Goal: Information Seeking & Learning: Learn about a topic

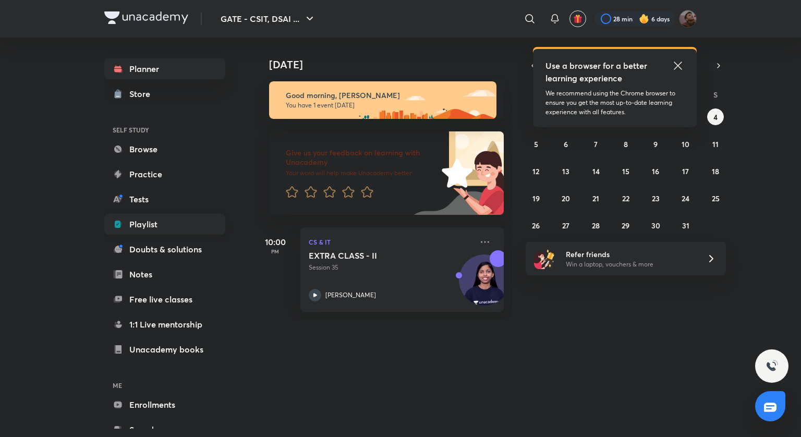
click at [133, 233] on link "Playlist" at bounding box center [164, 224] width 121 height 21
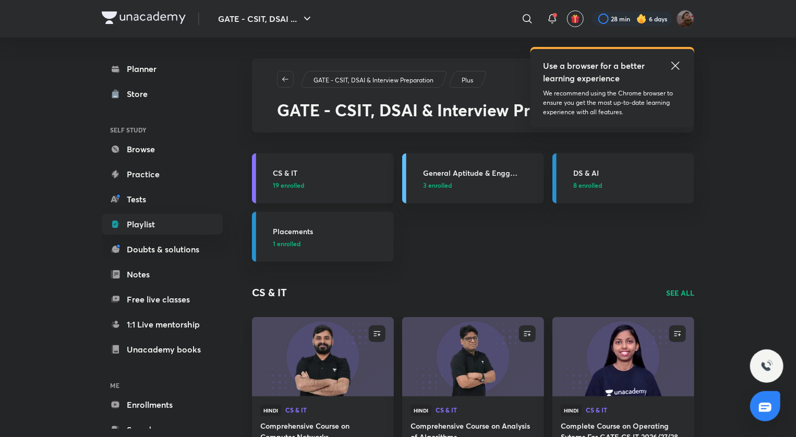
click at [293, 172] on h3 "CS & IT" at bounding box center [330, 172] width 115 height 11
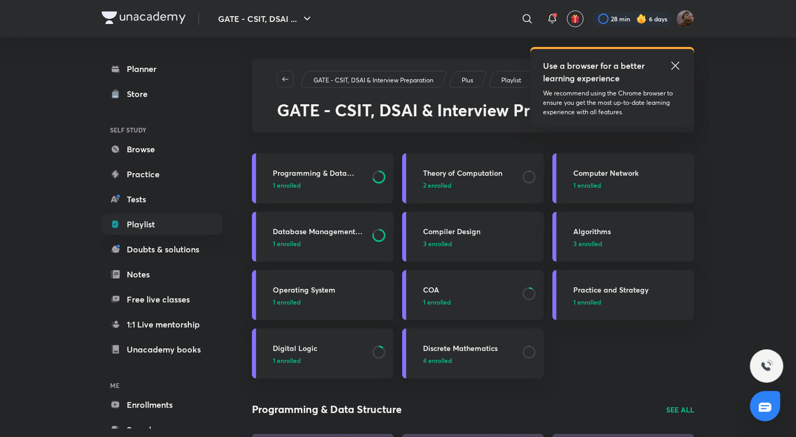
click at [441, 297] on span "1 enrolled" at bounding box center [437, 301] width 28 height 9
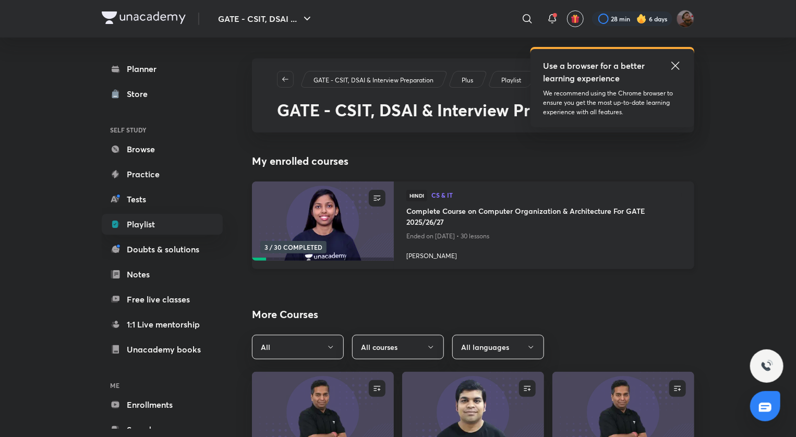
click at [428, 218] on h4 "Complete Course on Computer Organization & Architecture For GATE 2025/26/27" at bounding box center [543, 218] width 275 height 24
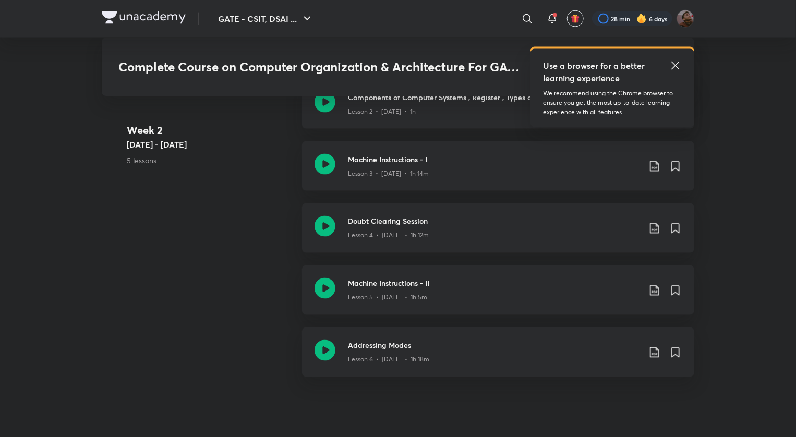
scroll to position [787, 0]
click at [653, 226] on icon at bounding box center [654, 228] width 13 height 13
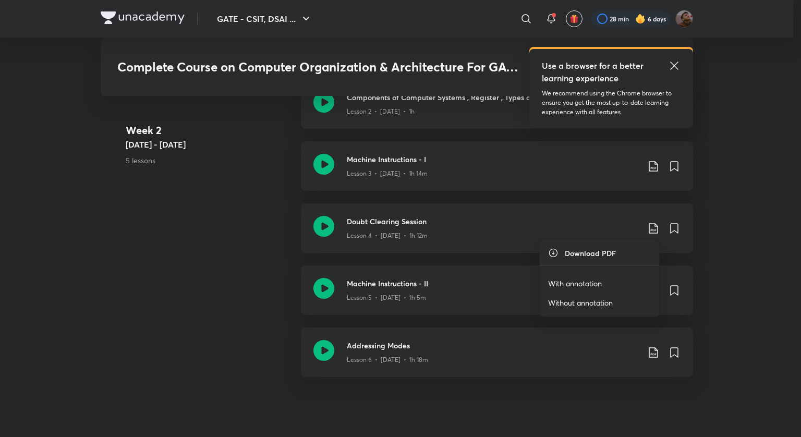
click at [599, 284] on p "With annotation" at bounding box center [575, 283] width 54 height 11
